Goal: Information Seeking & Learning: Learn about a topic

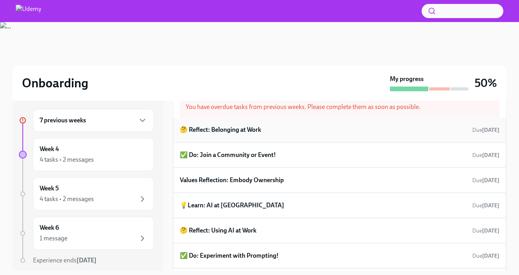
scroll to position [21, 0]
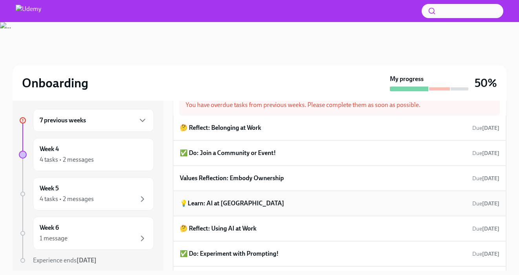
click at [225, 202] on h6 "💡Learn: AI at [GEOGRAPHIC_DATA]" at bounding box center [232, 203] width 104 height 9
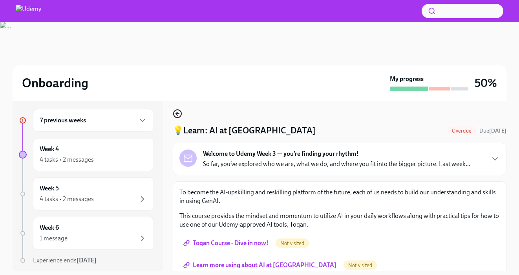
click at [178, 118] on icon "button" at bounding box center [177, 113] width 9 height 9
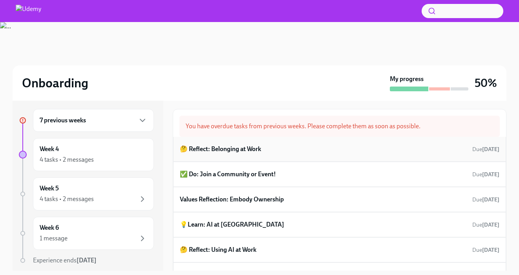
click at [245, 155] on div "🤔 Reflect: Belonging at Work Due [DATE]" at bounding box center [339, 149] width 333 height 25
click at [245, 151] on h6 "🤔 Reflect: Belonging at Work" at bounding box center [220, 149] width 81 height 9
